Goal: Check status: Check status

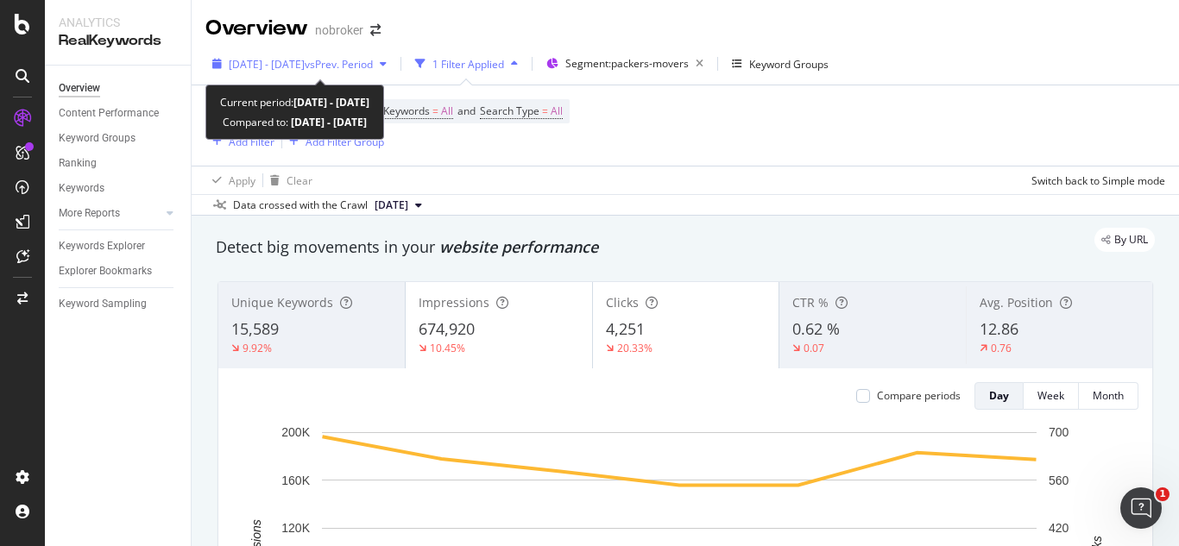
click at [388, 72] on div "[DATE] - [DATE] vs Prev. Period" at bounding box center [299, 64] width 188 height 26
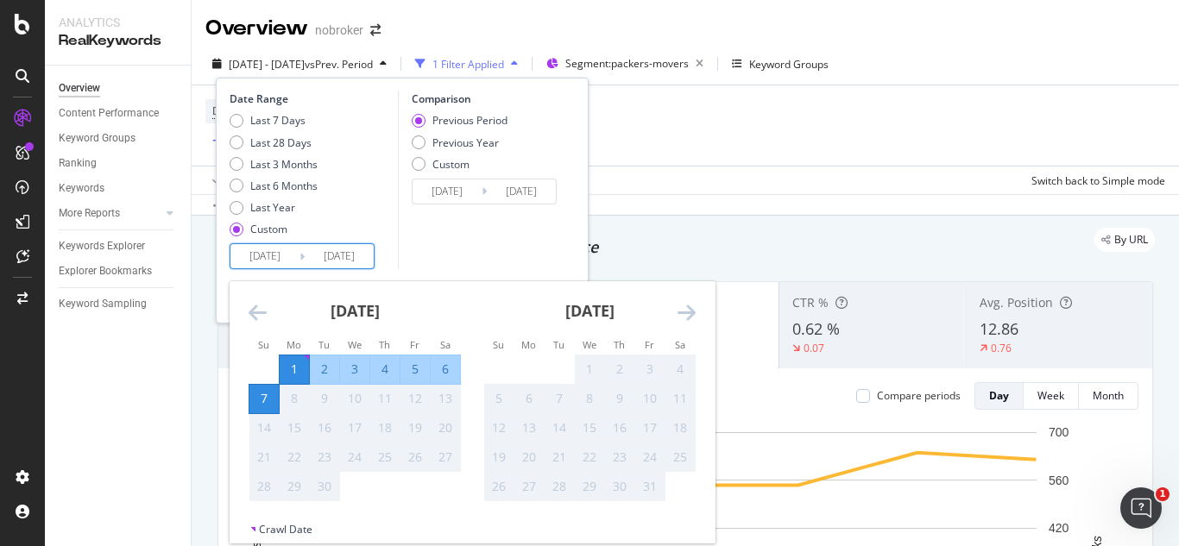
click at [361, 257] on input "[DATE]" at bounding box center [339, 256] width 69 height 24
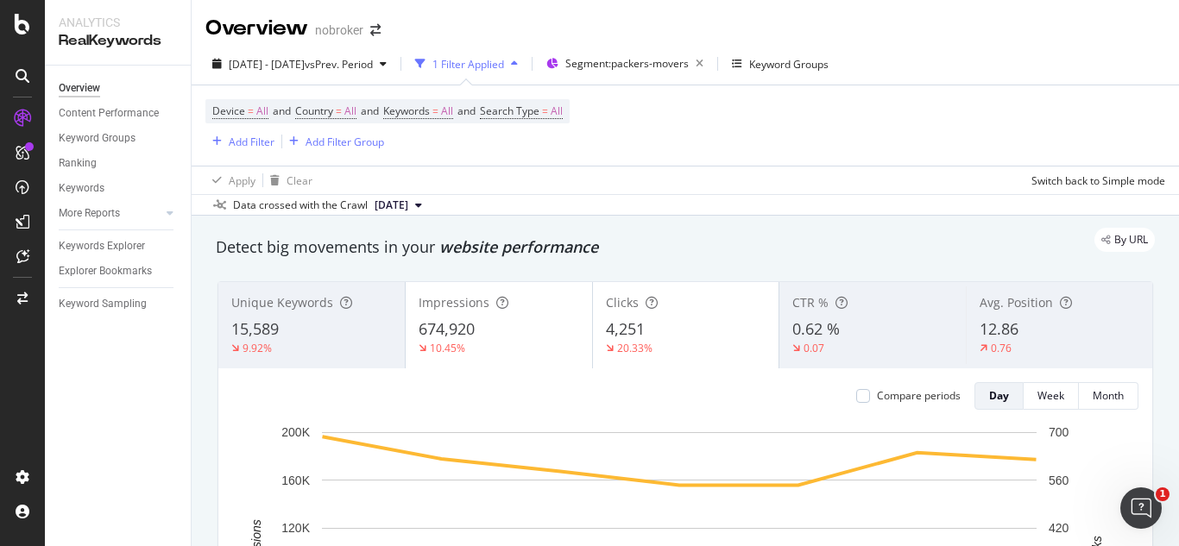
click at [749, 107] on div "Device = All and Country = All and Keywords = All and Search Type = All Add Fil…" at bounding box center [685, 125] width 960 height 80
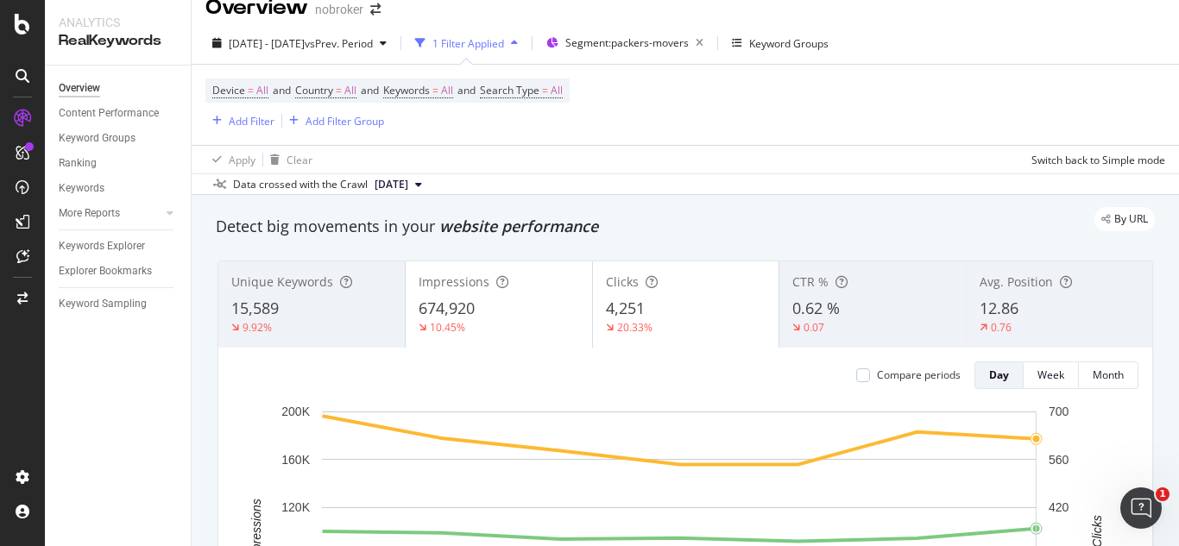
scroll to position [20, 0]
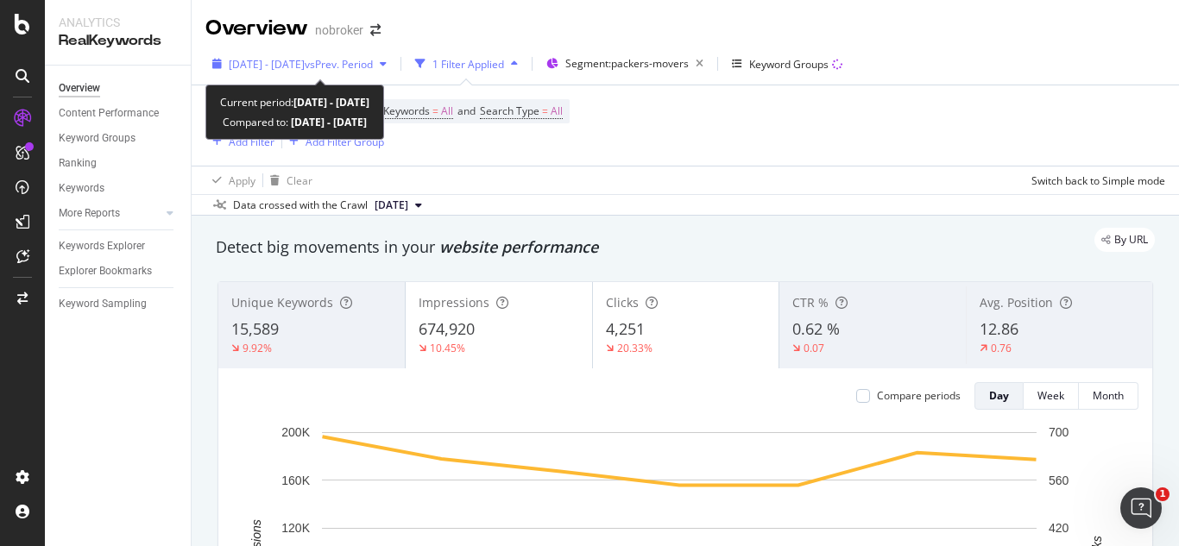
click at [373, 68] on span "vs Prev. Period" at bounding box center [339, 64] width 68 height 15
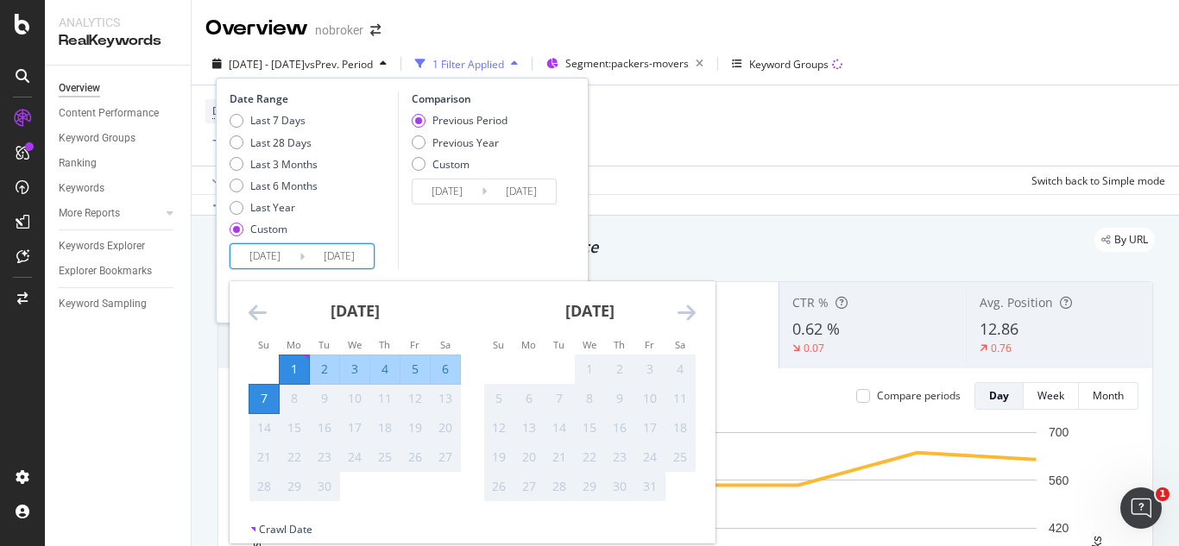
click at [356, 249] on input "[DATE]" at bounding box center [339, 256] width 69 height 24
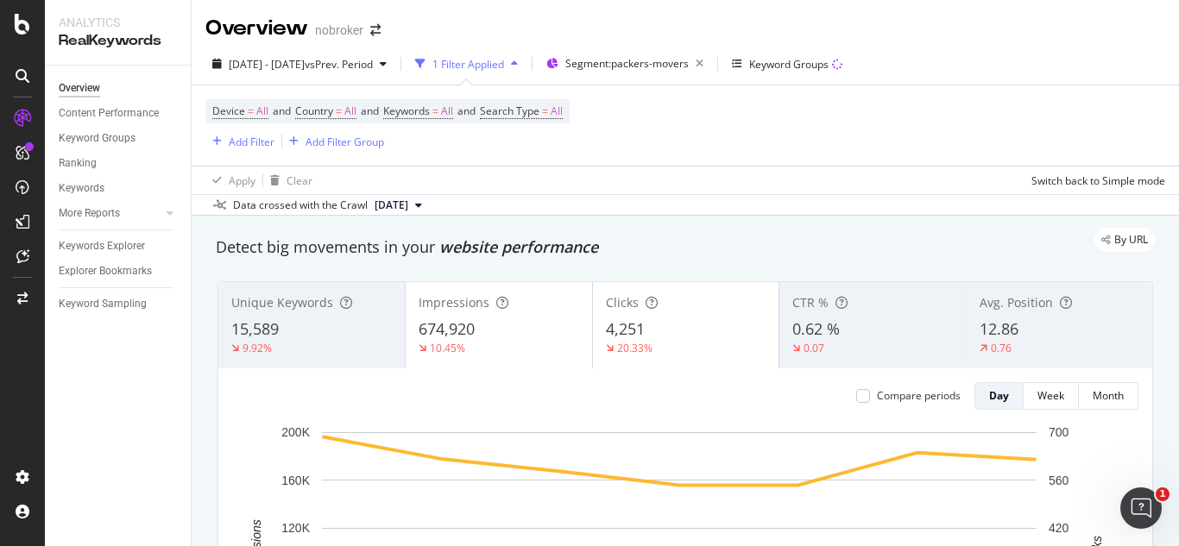
click at [645, 141] on div "Device = All and Country = All and Keywords = All and Search Type = All Add Fil…" at bounding box center [685, 125] width 960 height 80
